Goal: Task Accomplishment & Management: Manage account settings

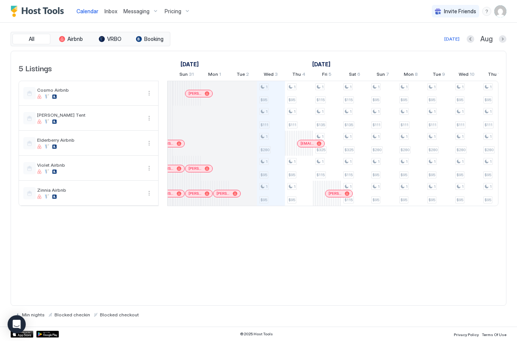
click at [139, 9] on span "Messaging" at bounding box center [136, 11] width 26 height 7
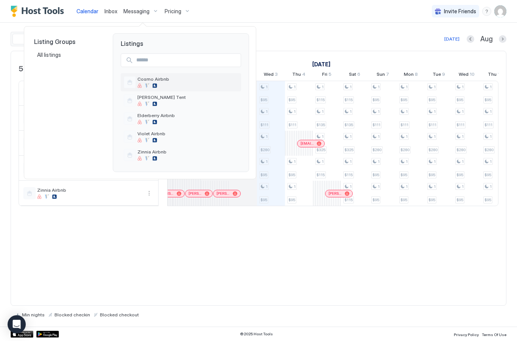
click at [158, 83] on div "Cosmo Airbnb" at bounding box center [187, 82] width 101 height 12
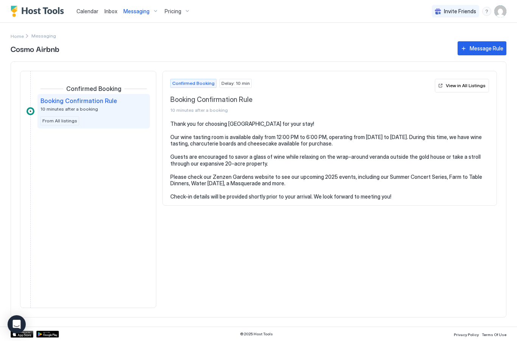
click at [458, 85] on div "View in All Listings" at bounding box center [466, 85] width 40 height 7
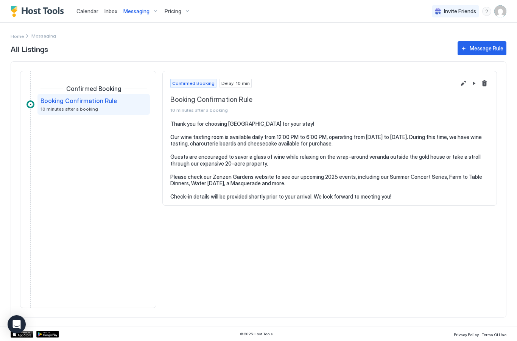
click at [488, 50] on div "Message Rule" at bounding box center [487, 48] width 34 height 8
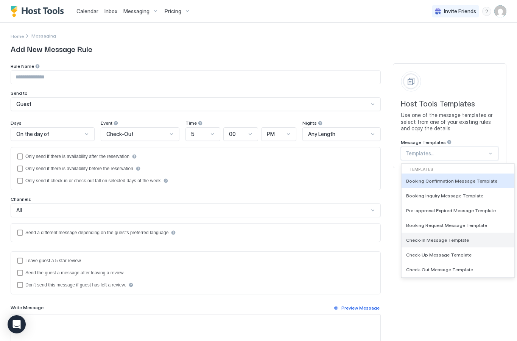
click at [464, 236] on div "Check-In Message Template" at bounding box center [458, 240] width 113 height 15
type input "**********"
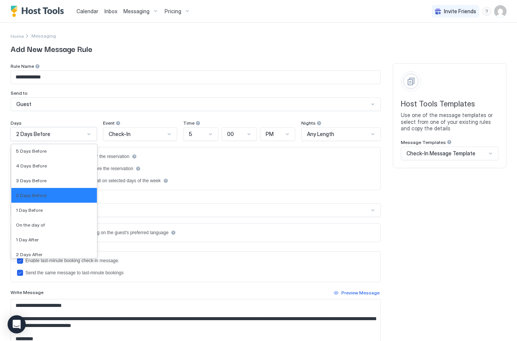
scroll to position [1148, 0]
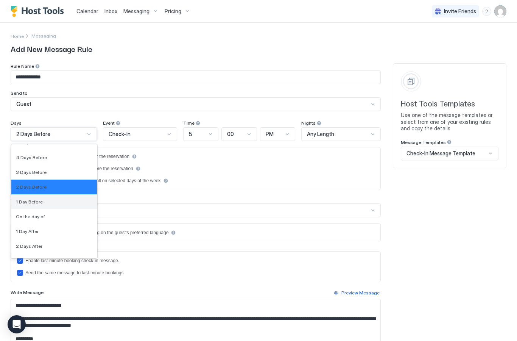
click at [42, 205] on div "1 Day Before" at bounding box center [54, 201] width 86 height 15
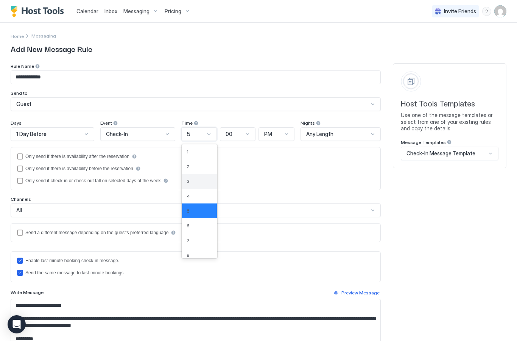
click at [200, 181] on div "3" at bounding box center [200, 181] width 26 height 6
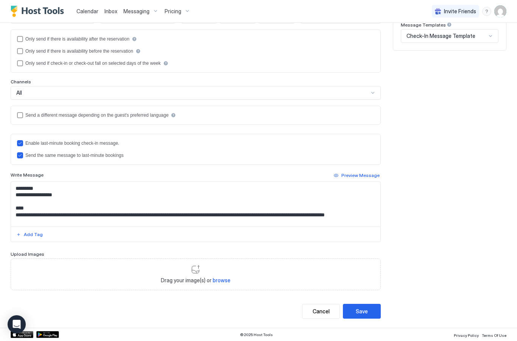
scroll to position [33, 0]
click at [60, 195] on textarea "**********" at bounding box center [196, 204] width 370 height 45
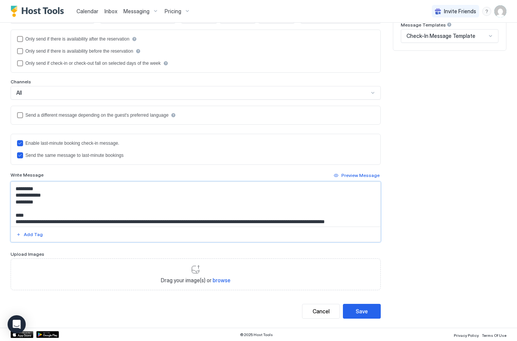
type textarea "**********"
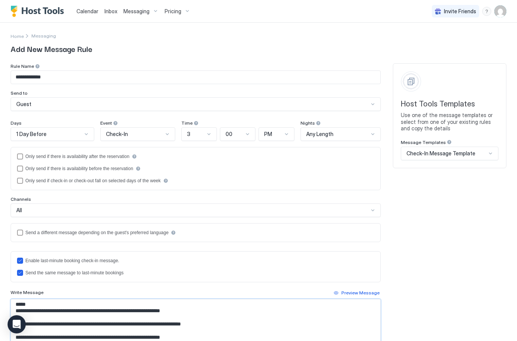
scroll to position [0, 0]
click at [37, 34] on span "Messaging" at bounding box center [43, 36] width 25 height 6
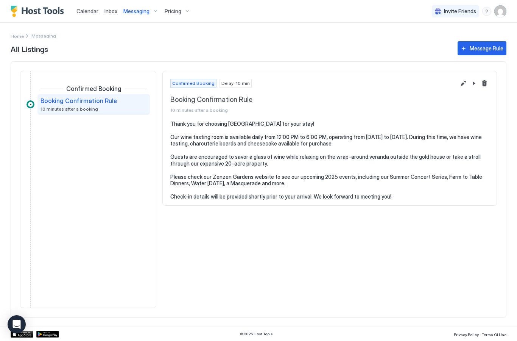
click at [490, 47] on div "Message Rule" at bounding box center [487, 48] width 34 height 8
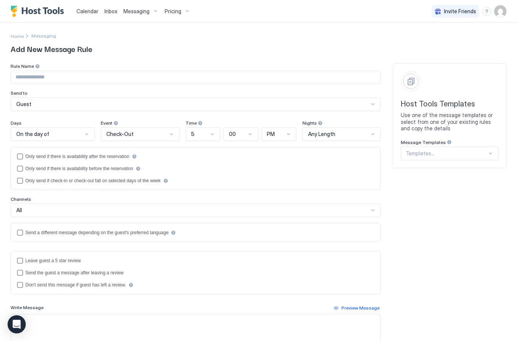
click at [326, 75] on input "Input Field" at bounding box center [196, 77] width 370 height 13
type input "**********"
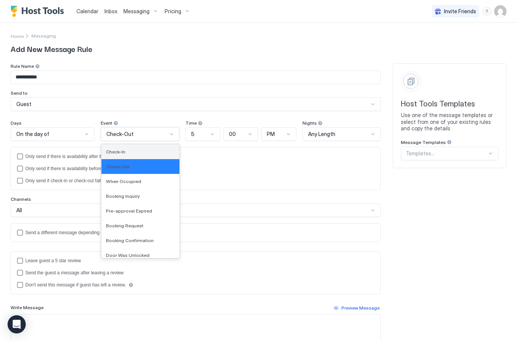
click at [121, 154] on span "Check-In" at bounding box center [115, 152] width 19 height 6
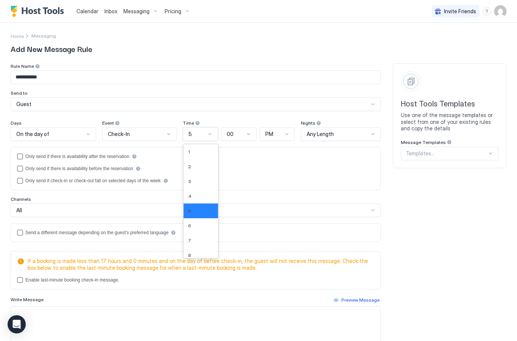
scroll to position [24, 0]
click at [196, 230] on div "8" at bounding box center [201, 231] width 26 height 6
click at [276, 156] on div "AM" at bounding box center [278, 151] width 35 height 15
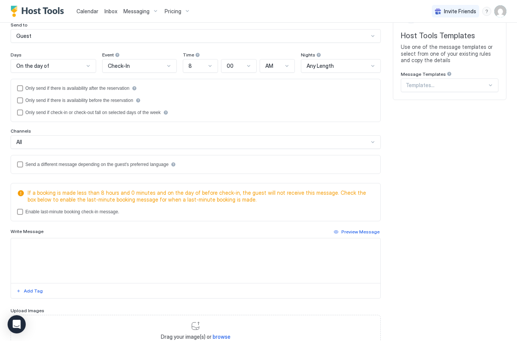
scroll to position [50, 0]
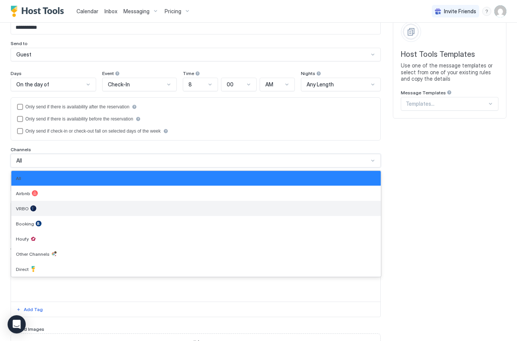
click at [31, 209] on div at bounding box center [33, 208] width 6 height 6
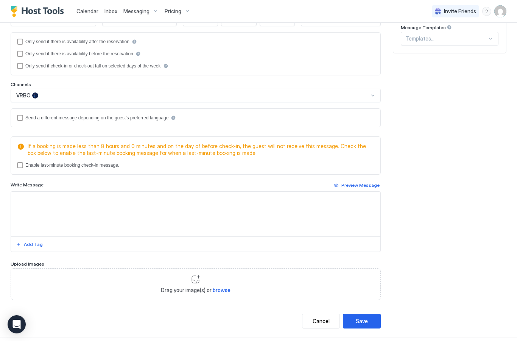
scroll to position [123, 0]
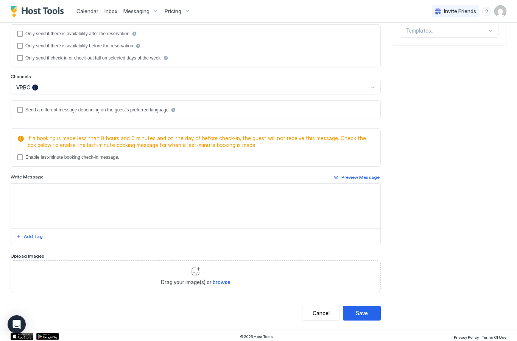
click at [134, 197] on textarea "Input Field" at bounding box center [196, 206] width 370 height 45
click at [119, 191] on textarea "Input Field" at bounding box center [196, 206] width 370 height 45
paste textarea "**********"
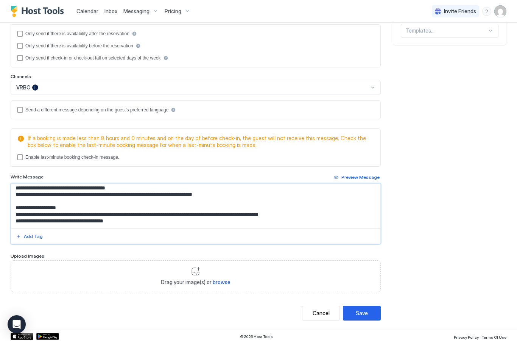
scroll to position [32, 0]
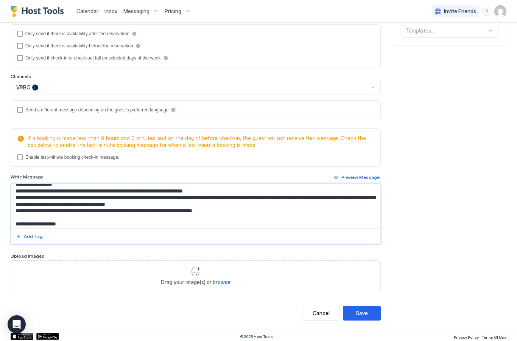
click at [217, 201] on textarea "Input Field" at bounding box center [196, 206] width 370 height 45
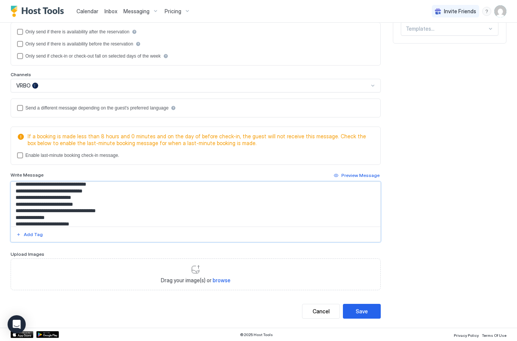
scroll to position [124, 0]
type textarea "**********"
click at [370, 307] on button "Save" at bounding box center [362, 311] width 38 height 15
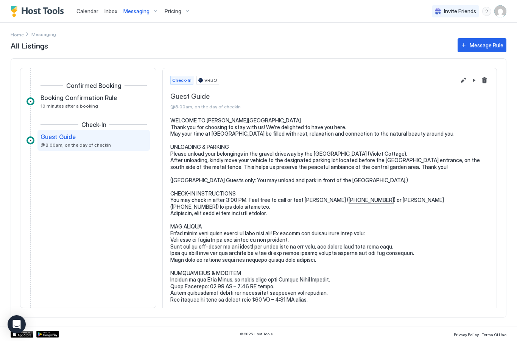
click at [465, 82] on button "Edit message rule" at bounding box center [463, 80] width 9 height 9
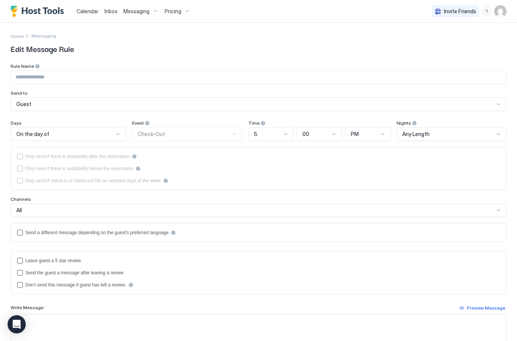
type input "**********"
type textarea "**********"
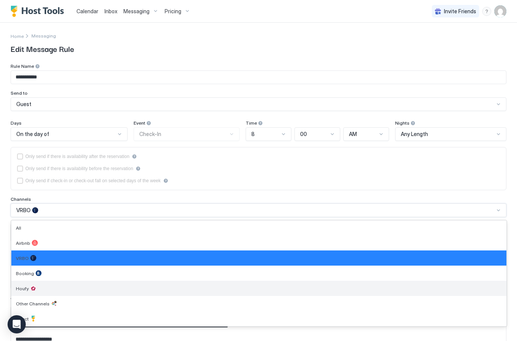
click at [42, 281] on div "Houfy" at bounding box center [258, 288] width 495 height 15
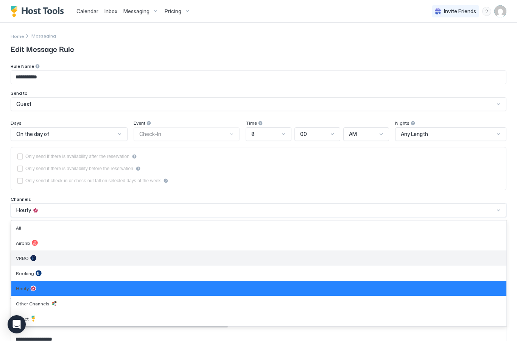
click at [30, 260] on div at bounding box center [33, 258] width 6 height 6
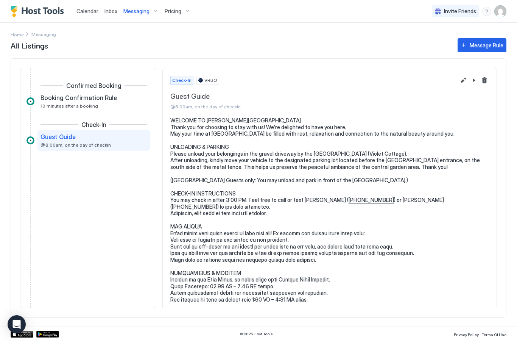
click at [479, 46] on div "Message Rule" at bounding box center [487, 45] width 34 height 8
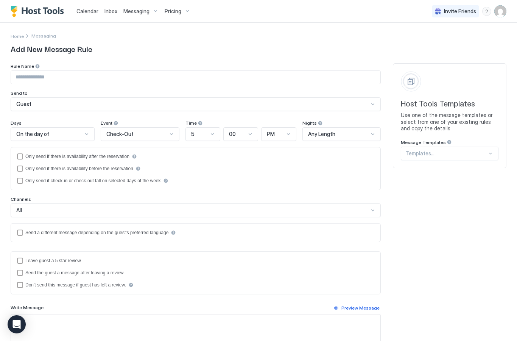
click at [295, 79] on input "Input Field" at bounding box center [196, 77] width 370 height 13
type input "**********"
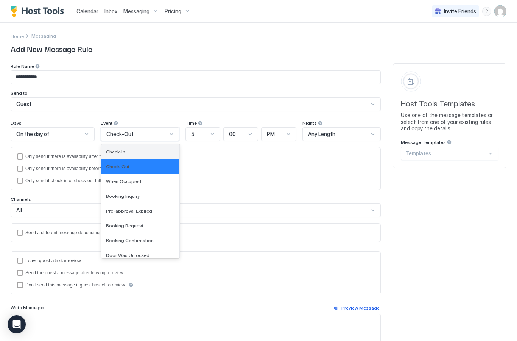
click at [136, 152] on div "Check-In" at bounding box center [140, 152] width 69 height 6
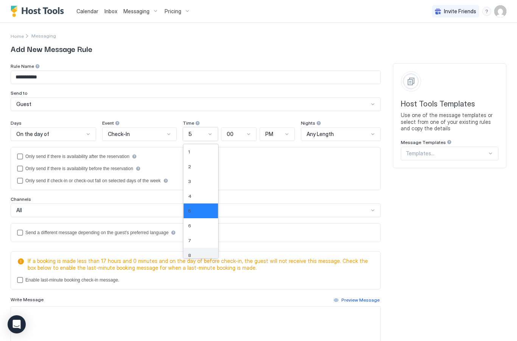
click at [194, 251] on div "8" at bounding box center [201, 255] width 35 height 15
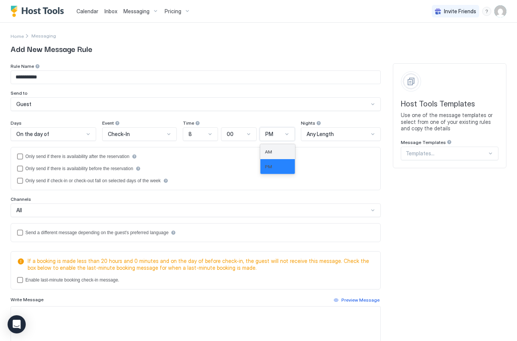
click at [284, 151] on div "AM" at bounding box center [278, 152] width 26 height 6
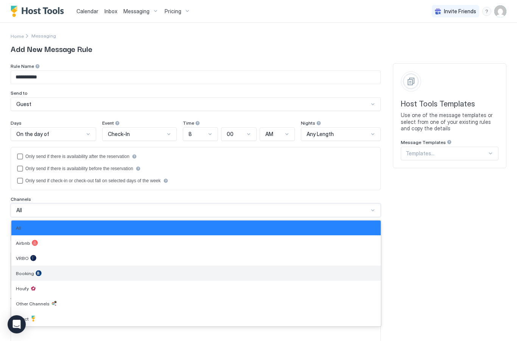
click at [33, 275] on div "Booking" at bounding box center [196, 273] width 361 height 6
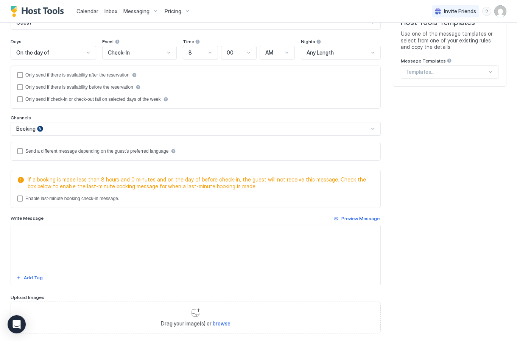
scroll to position [84, 0]
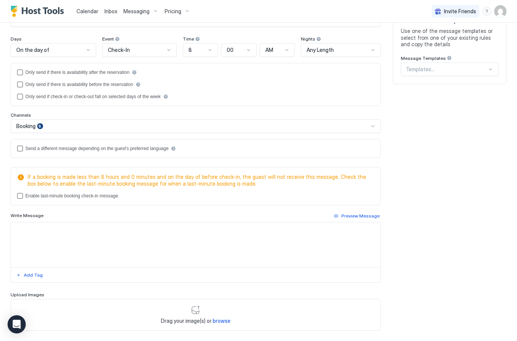
click at [23, 195] on div "lastMinuteMessageEnabled" at bounding box center [20, 196] width 6 height 6
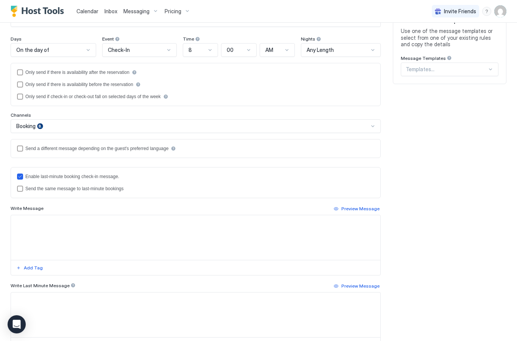
click at [21, 191] on div "lastMinuteMessageIsTheSame" at bounding box center [20, 189] width 6 height 6
click at [123, 232] on textarea "Input Field" at bounding box center [196, 237] width 370 height 45
click at [119, 235] on textarea "Input Field" at bounding box center [196, 237] width 370 height 45
paste textarea "**********"
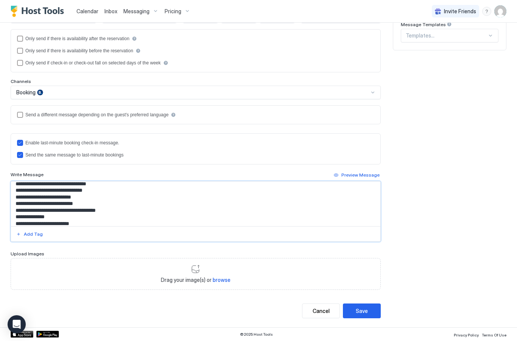
scroll to position [117, 0]
type textarea "**********"
click at [367, 304] on button "Save" at bounding box center [362, 311] width 38 height 15
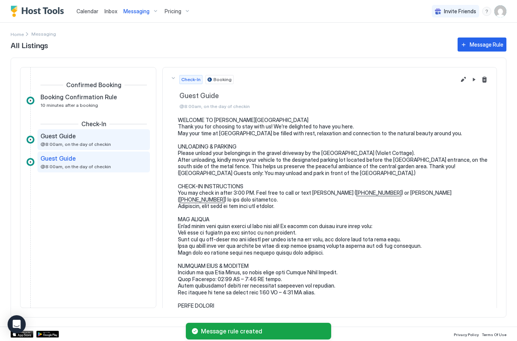
click at [90, 137] on div "Guest Guide" at bounding box center [89, 136] width 96 height 8
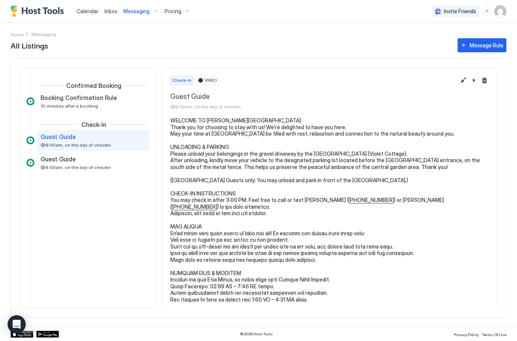
click at [464, 80] on button "Edit message rule" at bounding box center [463, 80] width 9 height 9
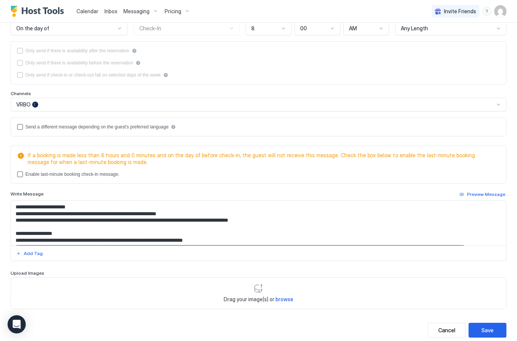
scroll to position [106, 0]
click at [20, 173] on div "lastMinuteMessageEnabled" at bounding box center [20, 174] width 6 height 6
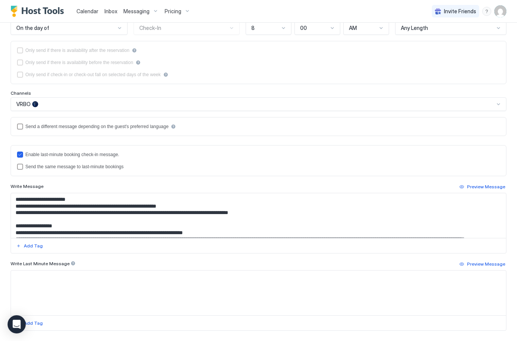
click at [21, 168] on div "lastMinuteMessageIsTheSame" at bounding box center [20, 167] width 6 height 6
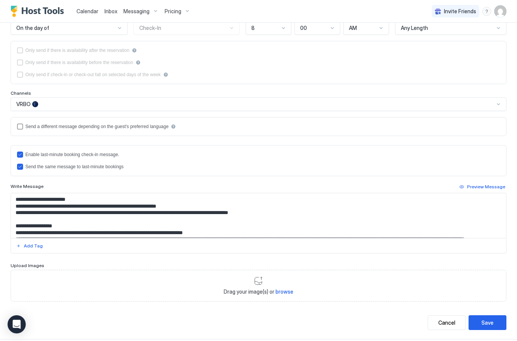
click at [494, 322] on button "Save" at bounding box center [488, 322] width 38 height 15
